Goal: Contribute content: Add original content to the website for others to see

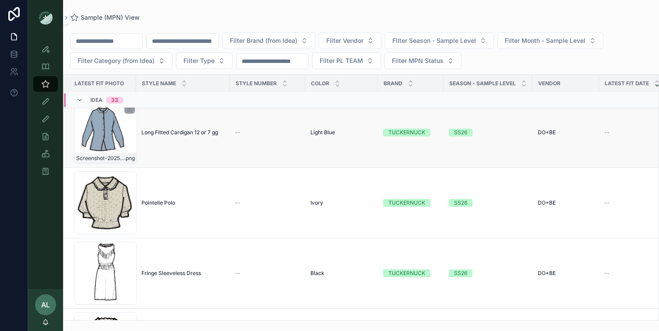
scroll to position [528, 0]
click at [46, 119] on icon "scrollable content" at bounding box center [45, 119] width 9 height 9
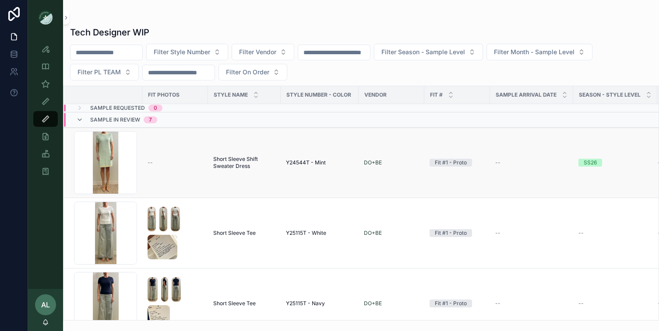
click at [144, 168] on td "--" at bounding box center [175, 163] width 66 height 70
click at [116, 165] on div "Screenshot-2025-08-07-at-11.12.45-AM .png" at bounding box center [105, 162] width 63 height 63
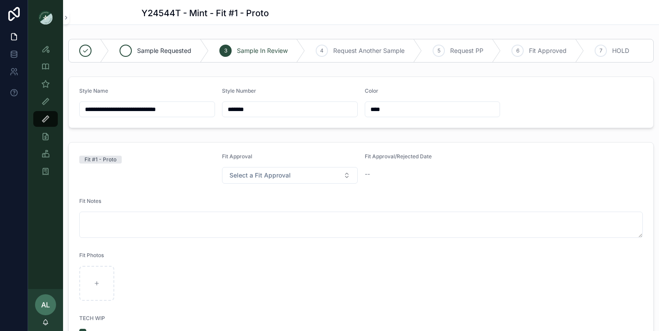
click at [148, 50] on span "Sample Requested" at bounding box center [164, 50] width 54 height 9
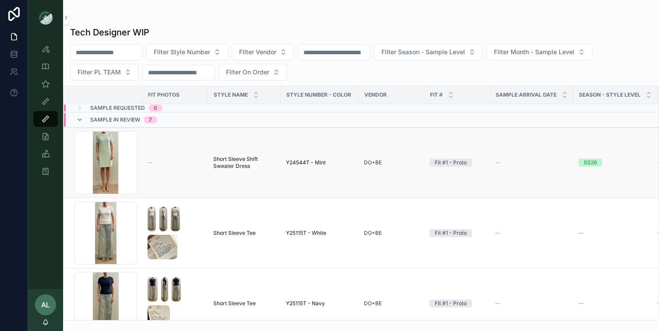
click at [146, 171] on td "--" at bounding box center [175, 163] width 66 height 70
click at [117, 163] on div "Screenshot-2025-08-07-at-11.12.45-AM .png" at bounding box center [105, 162] width 63 height 63
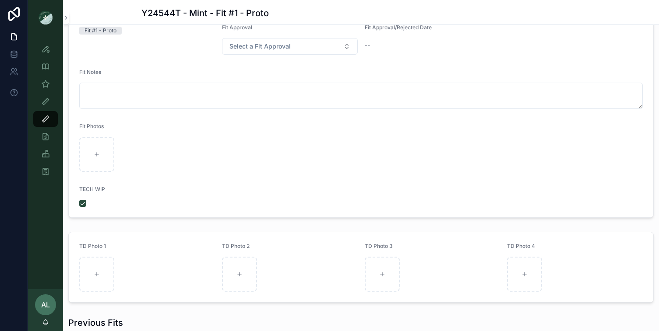
scroll to position [239, 0]
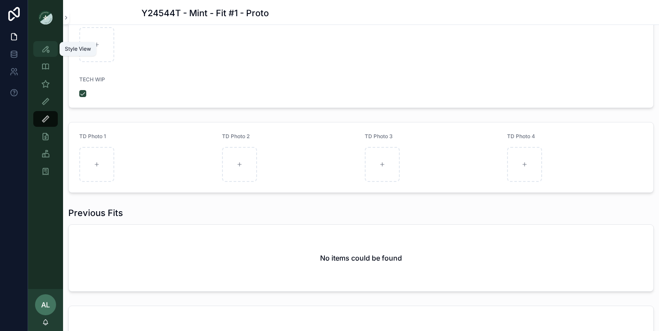
click at [45, 49] on icon "scrollable content" at bounding box center [45, 49] width 9 height 9
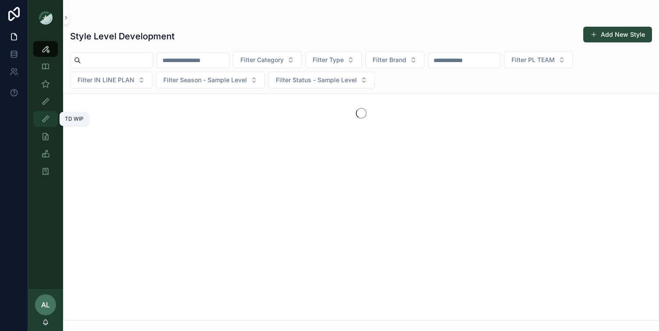
click at [48, 121] on icon "scrollable content" at bounding box center [45, 119] width 9 height 9
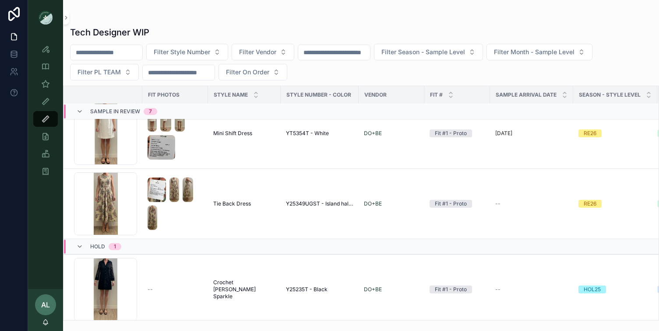
scroll to position [386, 0]
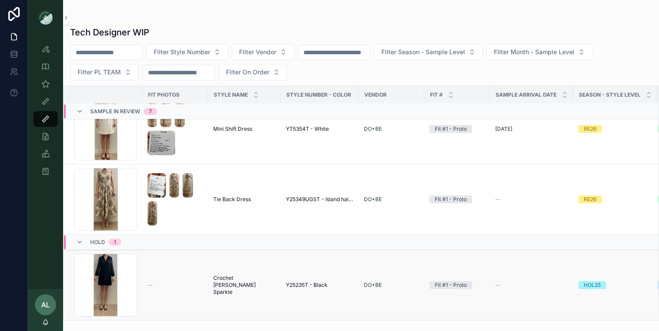
click at [149, 284] on span "--" at bounding box center [149, 285] width 5 height 7
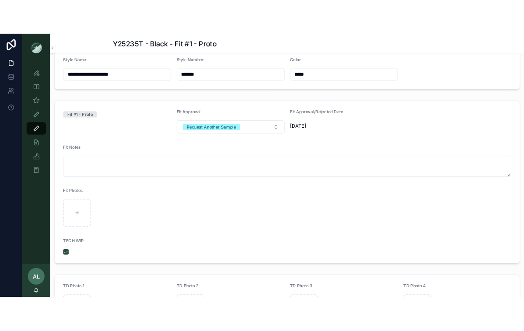
scroll to position [56, 0]
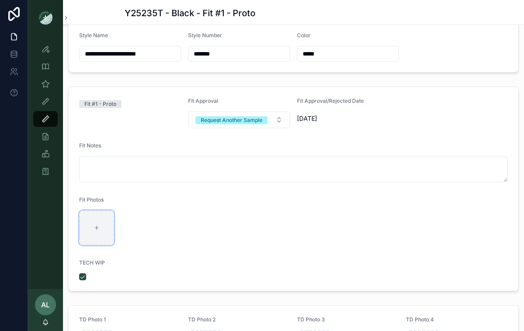
click at [93, 230] on div "scrollable content" at bounding box center [96, 227] width 35 height 35
click at [97, 228] on icon "scrollable content" at bounding box center [97, 228] width 6 height 6
type input "**********"
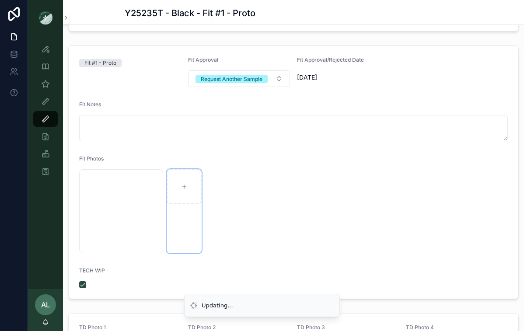
scroll to position [187, 0]
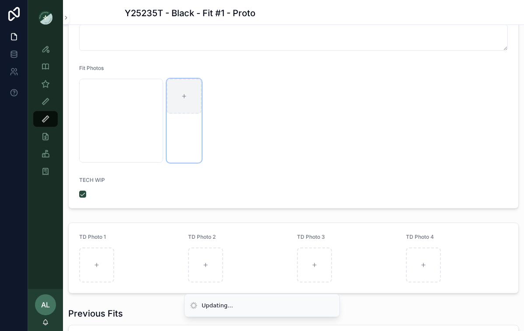
click at [181, 102] on div "scrollable content" at bounding box center [184, 96] width 35 height 35
type input "**********"
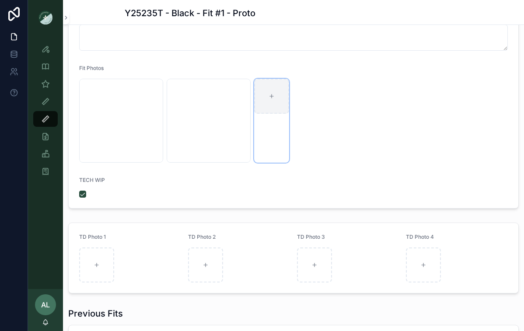
click at [276, 95] on div "scrollable content" at bounding box center [271, 96] width 35 height 35
type input "**********"
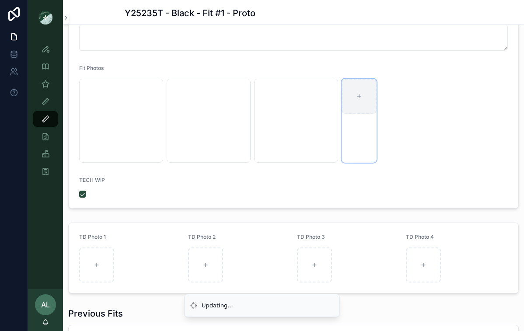
click at [361, 93] on icon "scrollable content" at bounding box center [359, 96] width 6 height 6
click at [364, 98] on div "scrollable content" at bounding box center [359, 96] width 35 height 35
type input "**********"
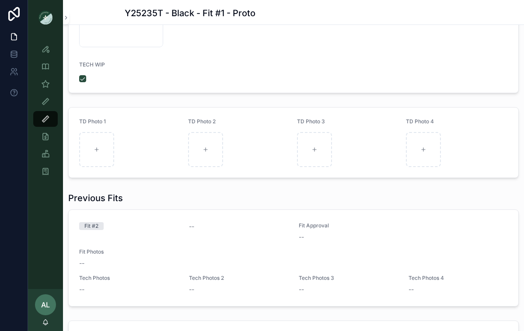
scroll to position [0, 0]
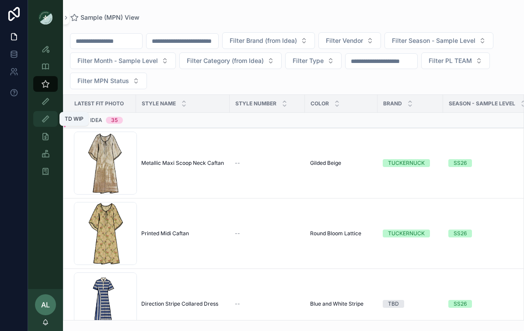
click at [43, 117] on icon "scrollable content" at bounding box center [45, 119] width 9 height 9
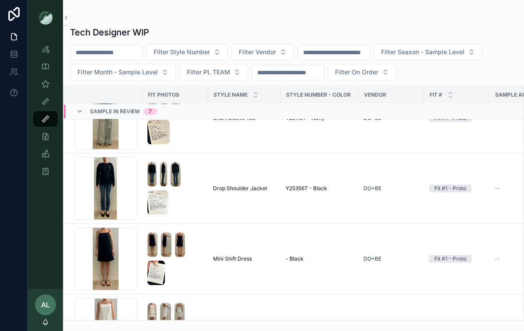
scroll to position [386, 0]
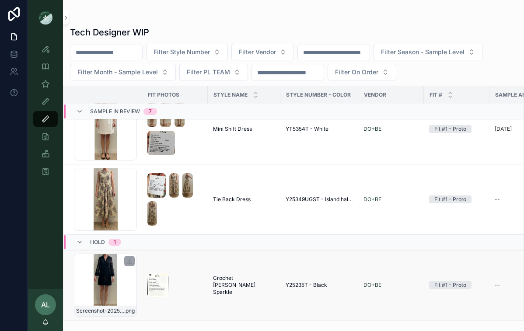
click at [136, 288] on div "Screenshot-2025-08-05-at-9.39.33-AM .png" at bounding box center [105, 285] width 63 height 63
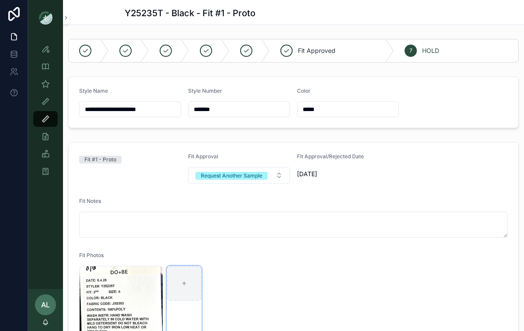
click at [184, 280] on div "scrollable content" at bounding box center [184, 283] width 35 height 35
type input "**********"
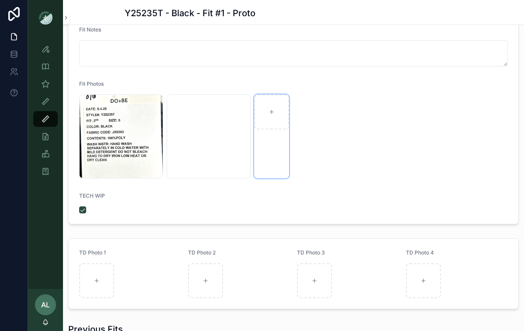
scroll to position [169, 0]
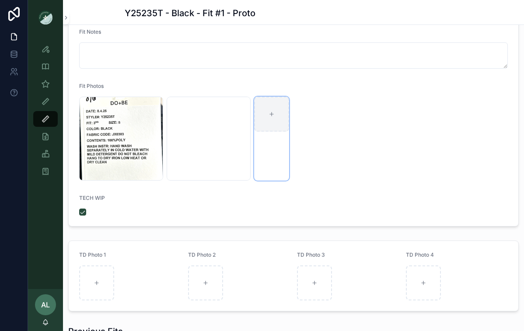
click at [272, 119] on div "scrollable content" at bounding box center [271, 114] width 35 height 35
type input "**********"
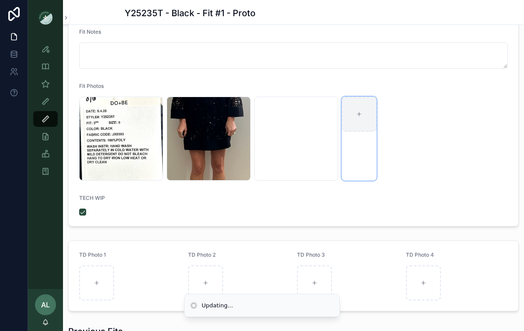
click at [361, 110] on div "scrollable content" at bounding box center [359, 114] width 35 height 35
click at [365, 117] on div "scrollable content" at bounding box center [359, 114] width 35 height 35
type input "**********"
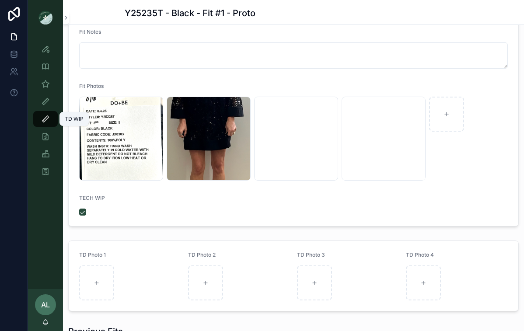
click at [44, 118] on icon "scrollable content" at bounding box center [45, 119] width 9 height 9
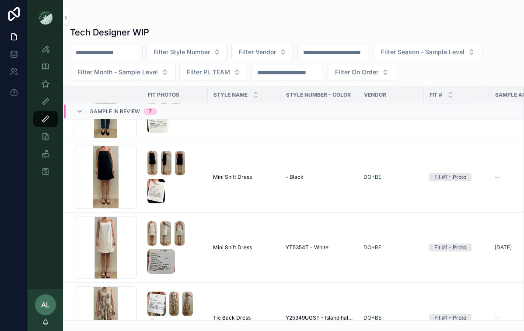
scroll to position [386, 0]
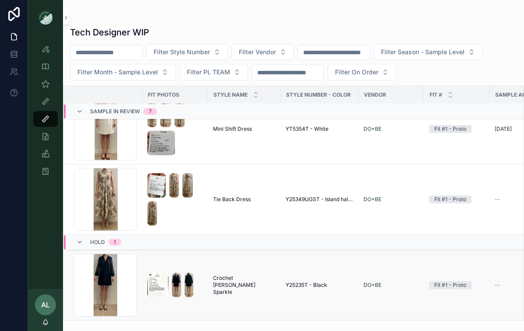
click at [158, 263] on td "scrollable content" at bounding box center [175, 285] width 66 height 70
click at [129, 282] on div "Screenshot-2025-08-05-at-9.39.33-AM .png" at bounding box center [105, 285] width 63 height 63
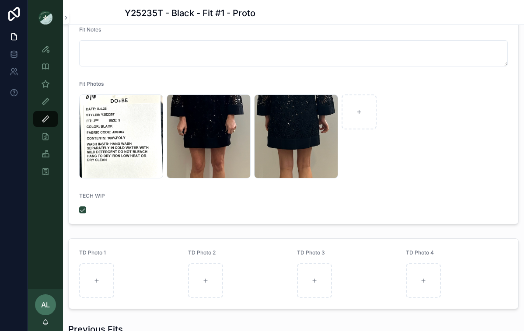
scroll to position [108, 0]
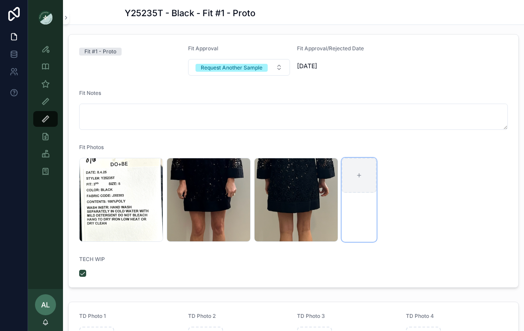
click at [355, 181] on div "scrollable content" at bounding box center [359, 175] width 35 height 35
type input "**********"
click at [47, 119] on icon "scrollable content" at bounding box center [45, 119] width 9 height 9
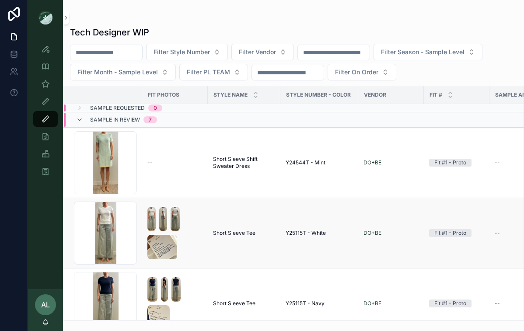
scroll to position [386, 0]
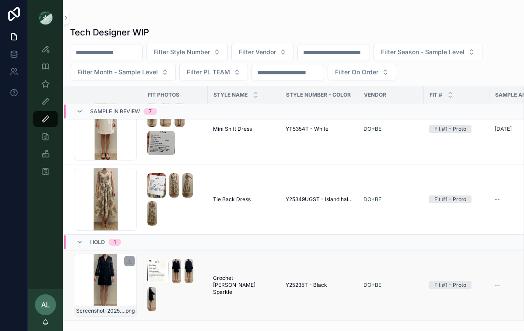
click at [125, 290] on div "Screenshot-2025-08-05-at-9.39.33-AM .png" at bounding box center [105, 285] width 63 height 63
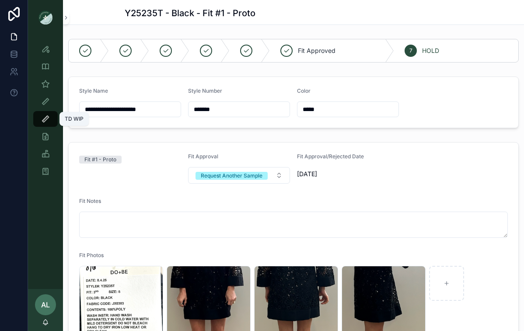
click at [43, 116] on icon "scrollable content" at bounding box center [45, 119] width 9 height 9
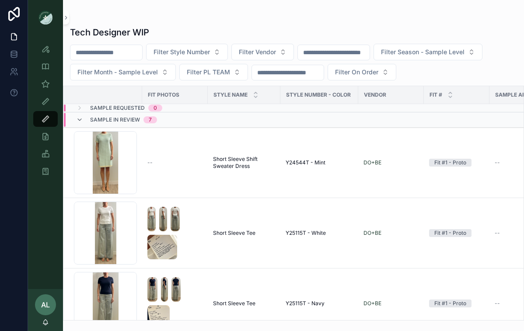
click at [35, 215] on div "Style View Style View - Vendor Specific Sample (MPN) View Fit View TD WIP On Or…" at bounding box center [45, 162] width 35 height 254
